Goal: Find specific fact: Find specific fact

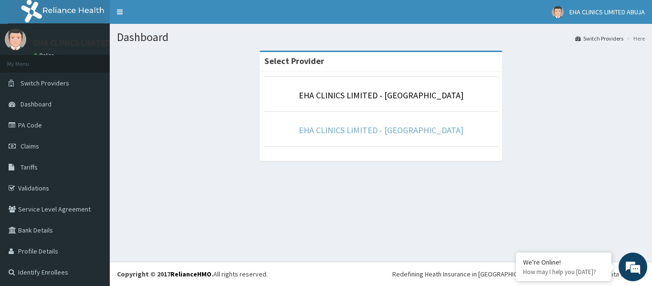
click at [393, 131] on link "EHA CLINICS LIMITED - [GEOGRAPHIC_DATA]" at bounding box center [381, 130] width 165 height 11
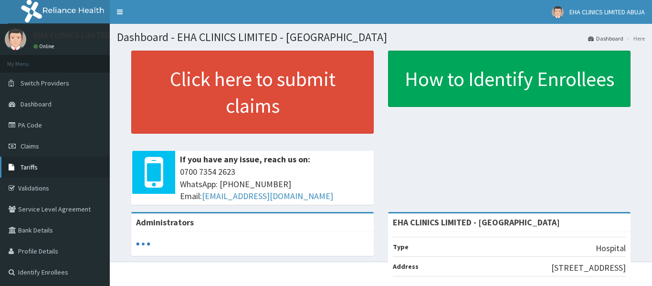
click at [38, 168] on link "Tariffs" at bounding box center [55, 167] width 110 height 21
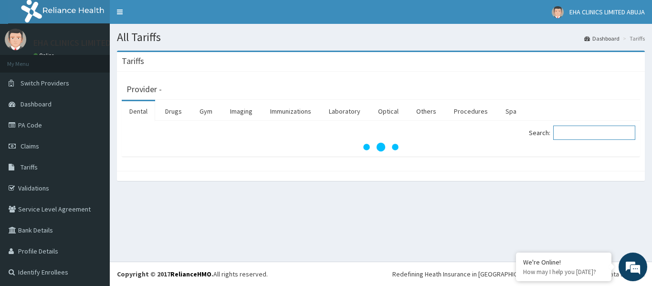
click at [588, 130] on input "Search:" at bounding box center [594, 133] width 82 height 14
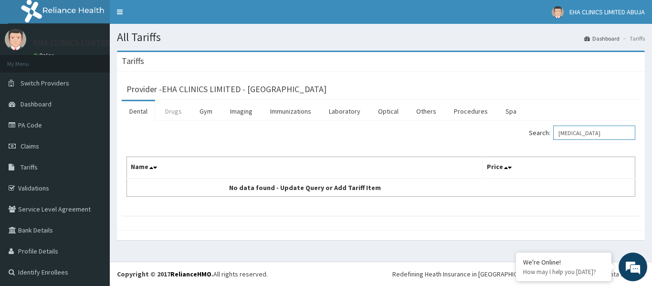
type input "[MEDICAL_DATA]"
click at [178, 112] on link "Drugs" at bounding box center [173, 111] width 32 height 20
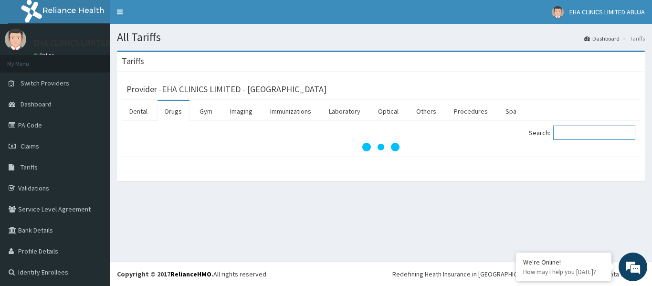
click at [576, 135] on input "Search:" at bounding box center [594, 133] width 82 height 14
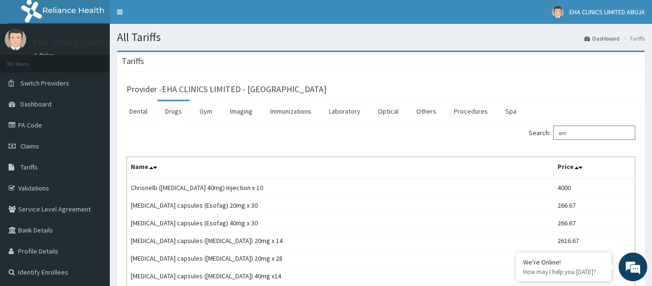
type input "o"
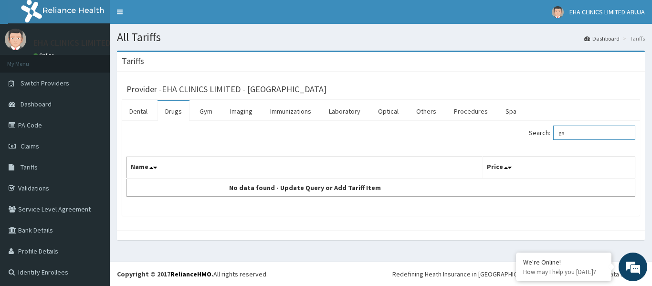
type input "g"
type input "u"
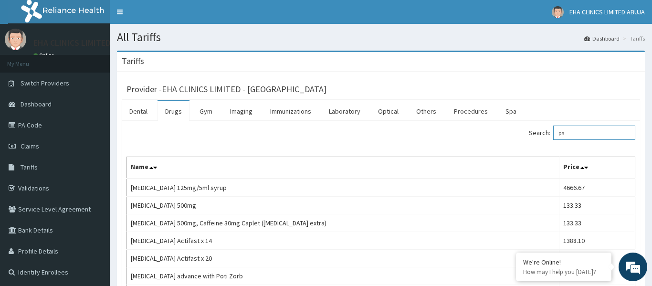
type input "p"
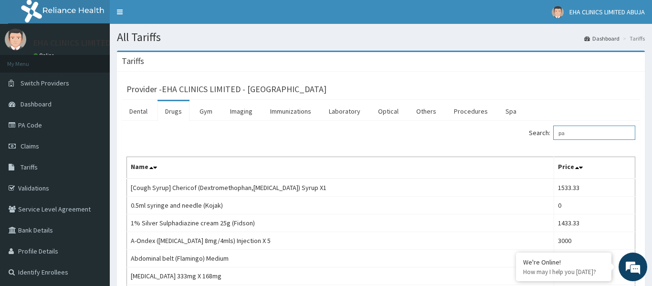
type input "p"
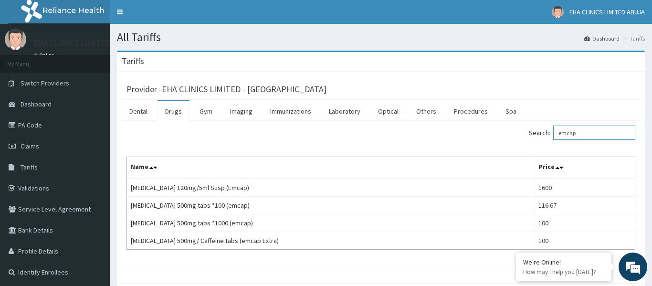
type input "emcap"
